Goal: Task Accomplishment & Management: Complete application form

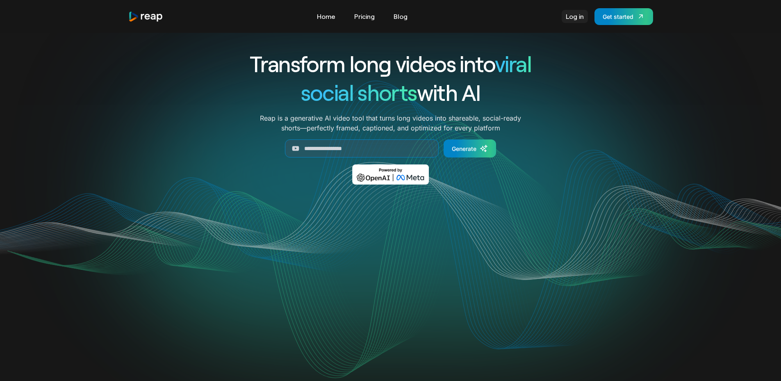
click at [571, 16] on link "Log in" at bounding box center [575, 16] width 26 height 13
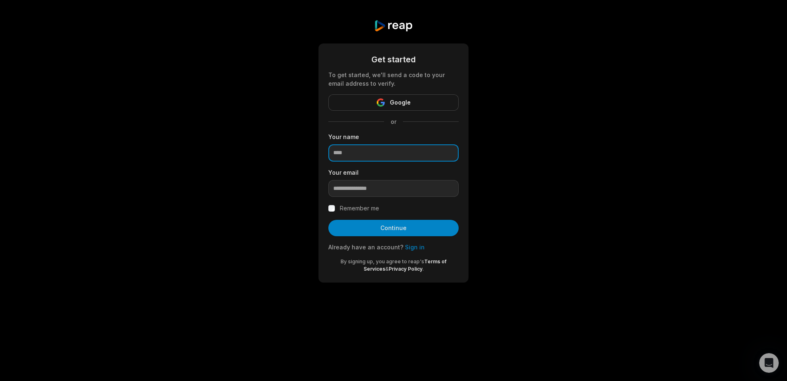
click at [376, 153] on input at bounding box center [393, 152] width 130 height 17
type input "******"
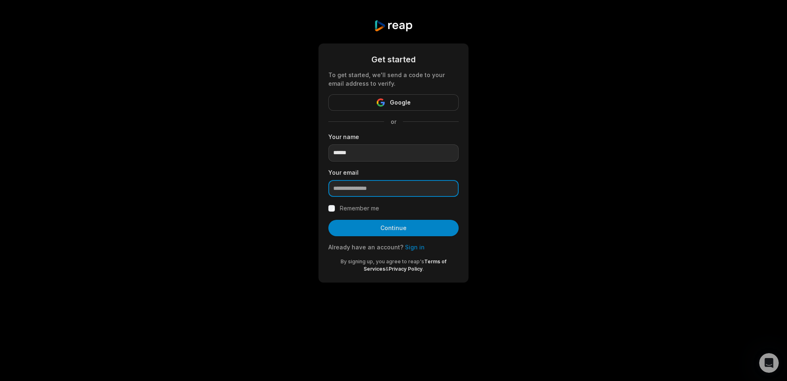
click at [377, 191] on input "email" at bounding box center [393, 188] width 130 height 17
type input "**********"
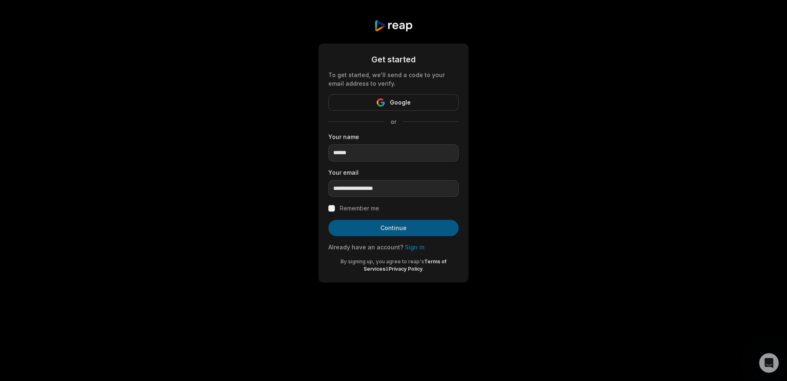
click at [404, 226] on button "Continue" at bounding box center [393, 228] width 130 height 16
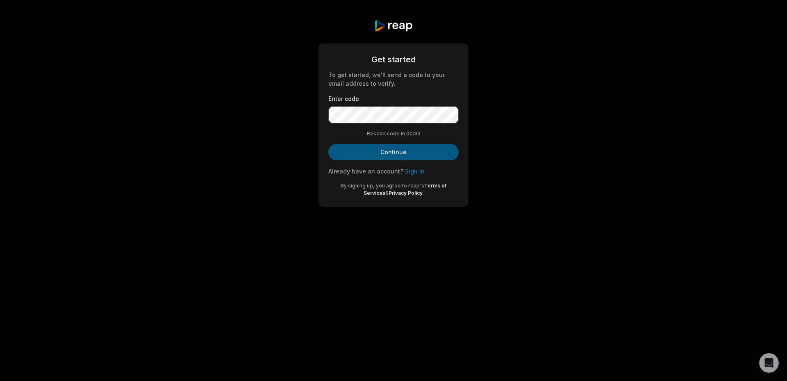
click at [416, 154] on button "Continue" at bounding box center [393, 152] width 130 height 16
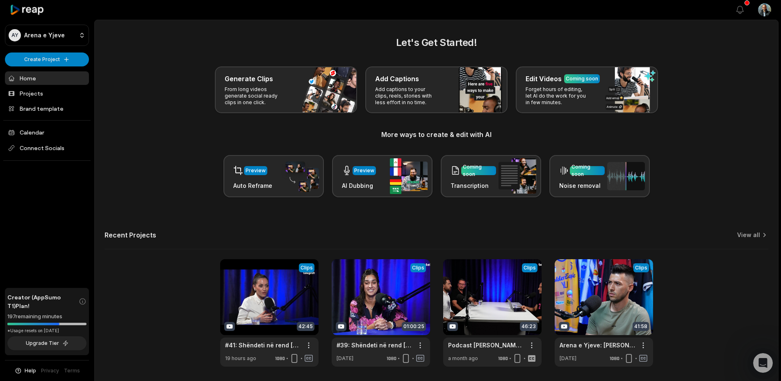
click at [763, 7] on html "AY Arena e Yjeve Create Project Home Projects Brand template Calendar Connect S…" at bounding box center [390, 190] width 781 height 381
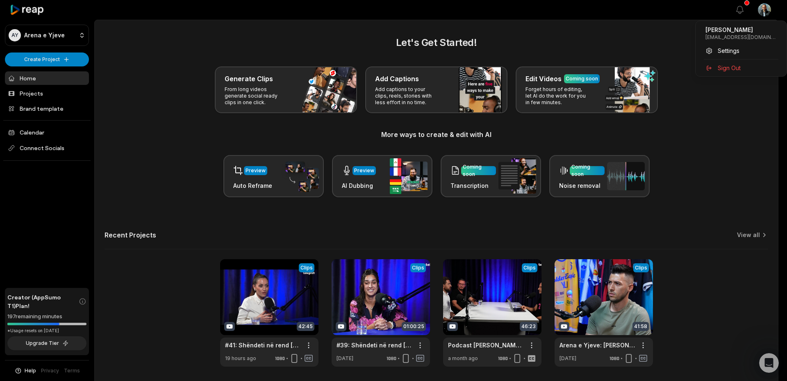
click at [614, 30] on html "AY Arena e Yjeve Create Project Home Projects Brand template Calendar Connect S…" at bounding box center [393, 190] width 787 height 381
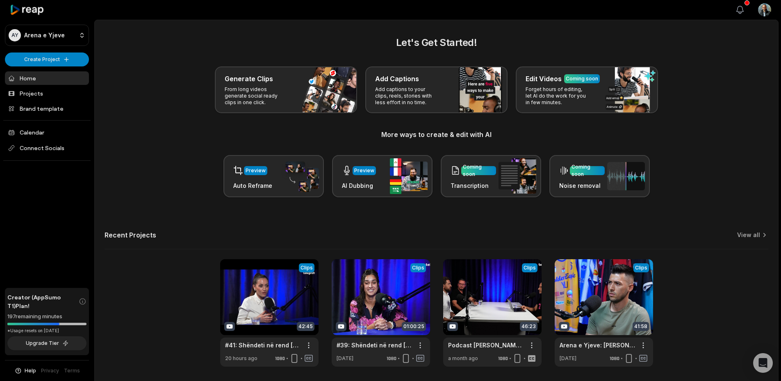
click at [741, 9] on icon "button" at bounding box center [740, 10] width 10 height 10
click at [744, 10] on icon "button" at bounding box center [740, 10] width 10 height 10
